Goal: Go to known website: Go to known website

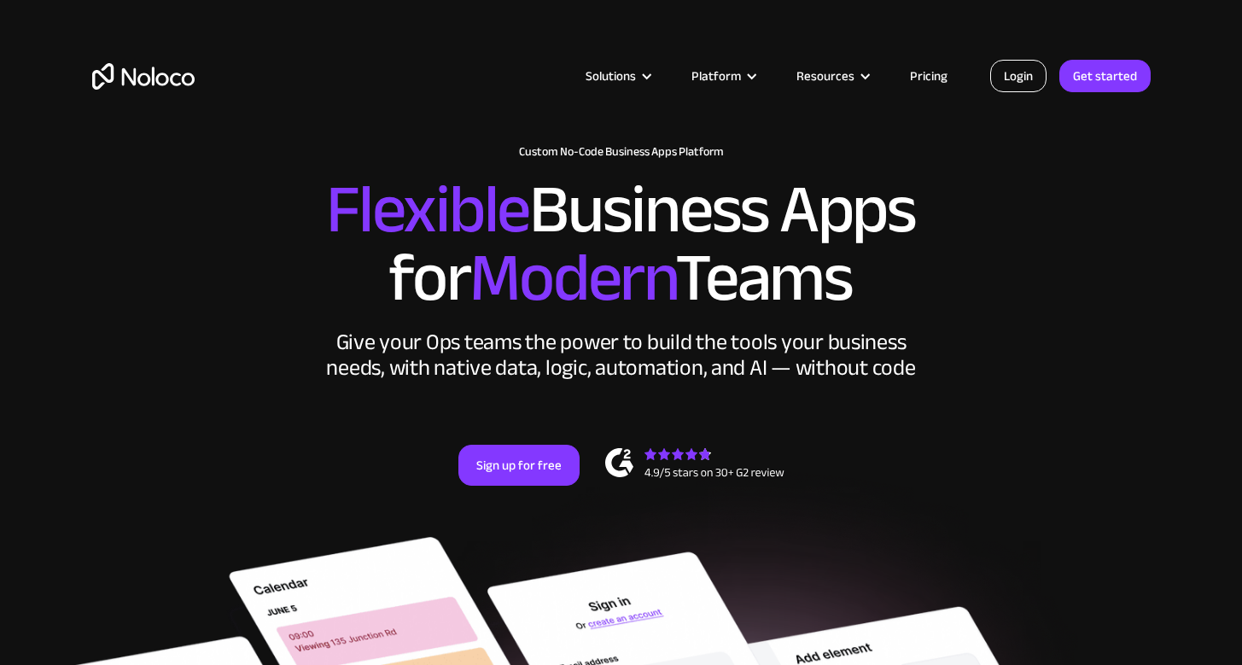
click at [1029, 62] on link "Login" at bounding box center [1018, 76] width 56 height 32
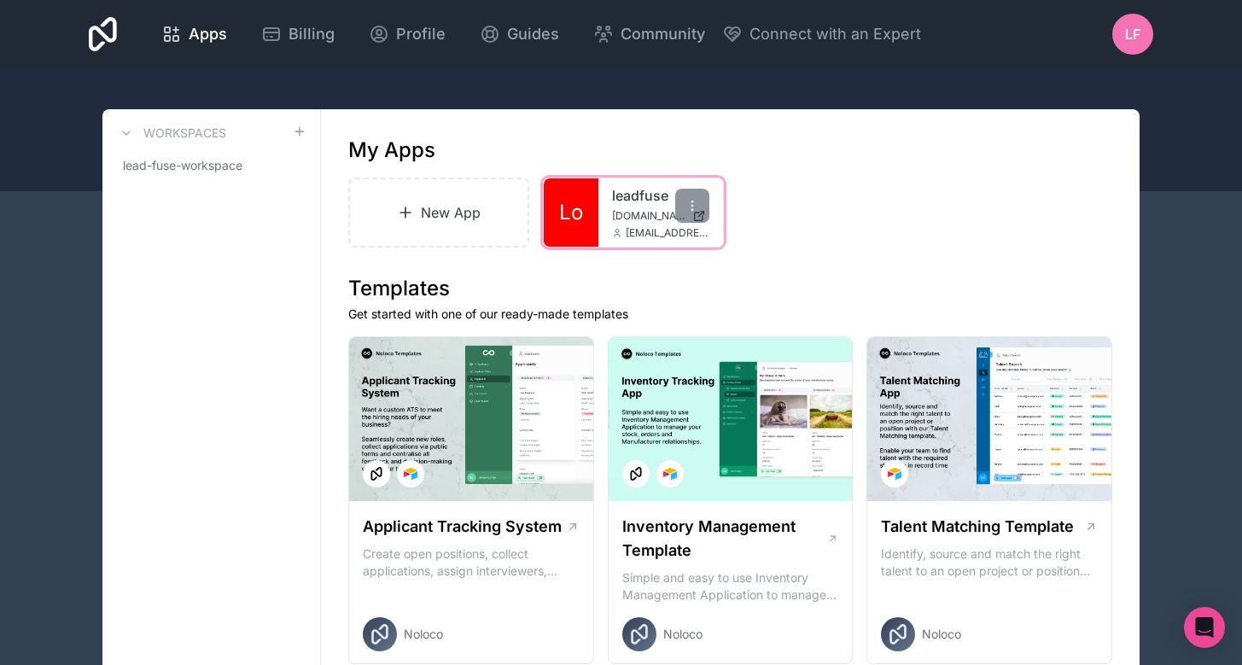
click at [584, 212] on link "Lo" at bounding box center [571, 212] width 55 height 68
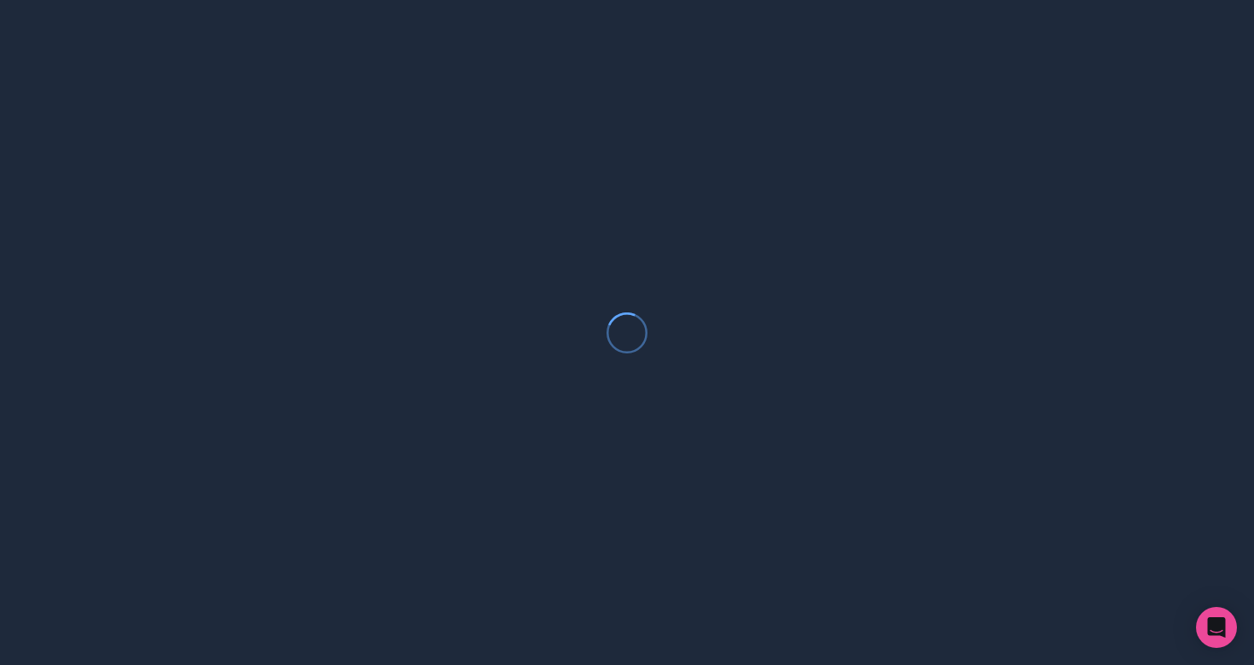
click at [485, 3] on div at bounding box center [627, 332] width 1254 height 665
